Goal: Task Accomplishment & Management: Use online tool/utility

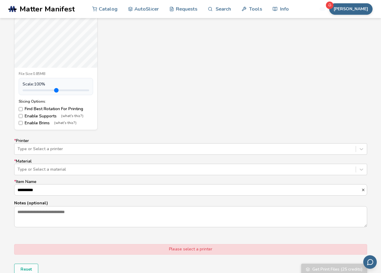
scroll to position [301, 0]
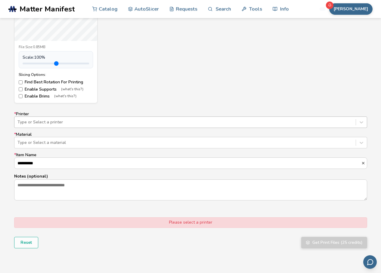
click at [184, 122] on div at bounding box center [184, 122] width 335 height 6
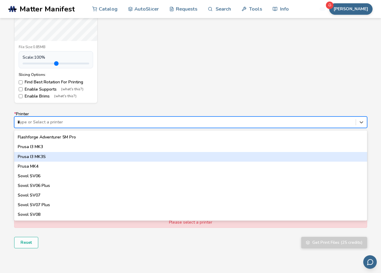
scroll to position [463, 0]
type input "**"
click at [73, 160] on div "Bambu Lab X1C" at bounding box center [190, 157] width 353 height 10
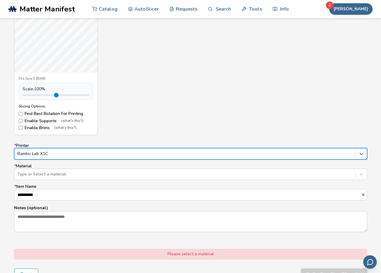
scroll to position [271, 0]
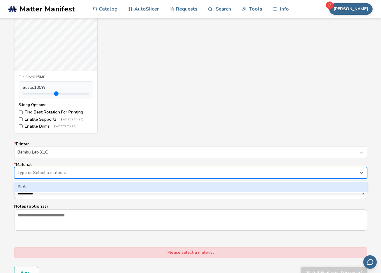
click at [55, 169] on div "Type or Select a material" at bounding box center [184, 173] width 341 height 8
click at [49, 186] on div "PLA" at bounding box center [190, 187] width 353 height 10
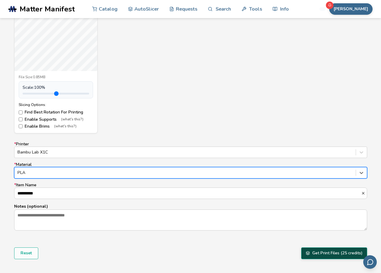
click at [323, 255] on button "Get Print Files (25 credits)" at bounding box center [334, 253] width 66 height 11
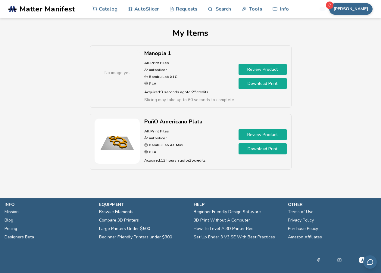
click at [253, 136] on link "Review Product" at bounding box center [263, 134] width 48 height 11
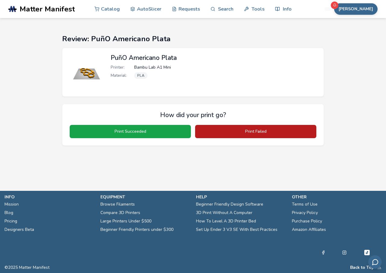
click at [213, 133] on button "Print Failed" at bounding box center [255, 131] width 121 height 13
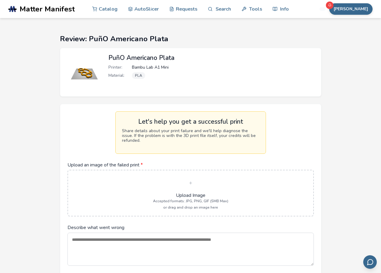
click at [85, 70] on img at bounding box center [84, 72] width 36 height 36
click at [126, 57] on h2 "PuñO Americano Plata" at bounding box center [211, 57] width 207 height 7
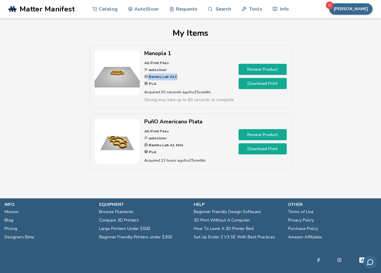
drag, startPoint x: 149, startPoint y: 77, endPoint x: 184, endPoint y: 76, distance: 35.3
click at [184, 76] on p "All Print Files autoslicer Bambu Lab X1C PLA" at bounding box center [189, 74] width 90 height 28
